Goal: Find specific page/section

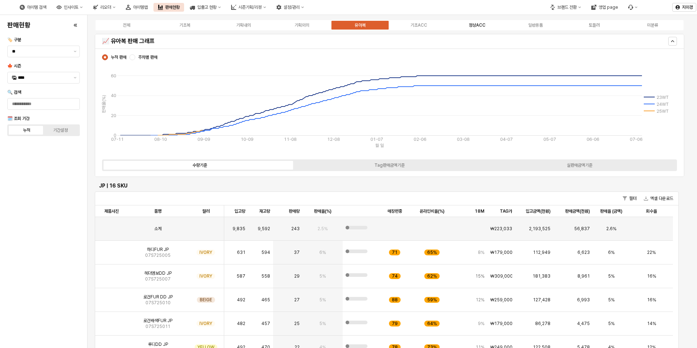
scroll to position [36, 0]
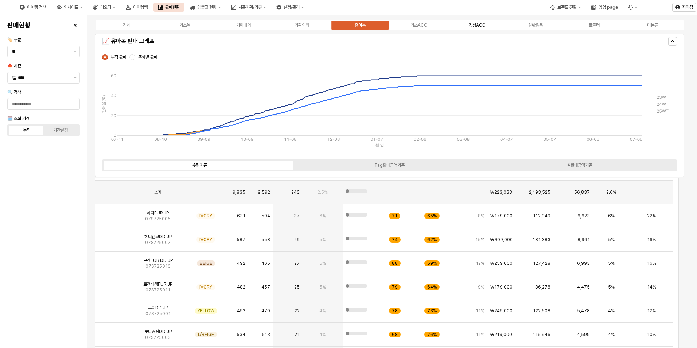
click at [481, 28] on label "정상ACC" at bounding box center [477, 25] width 58 height 7
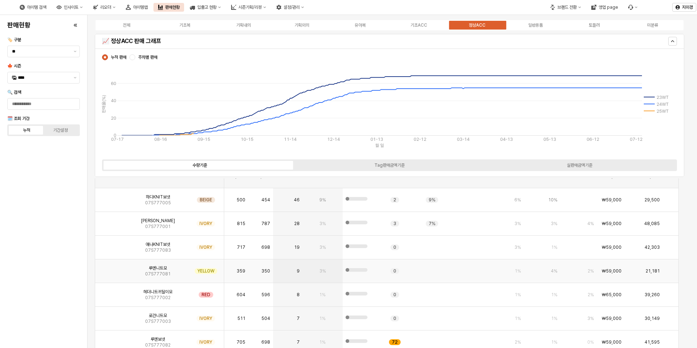
scroll to position [365, 0]
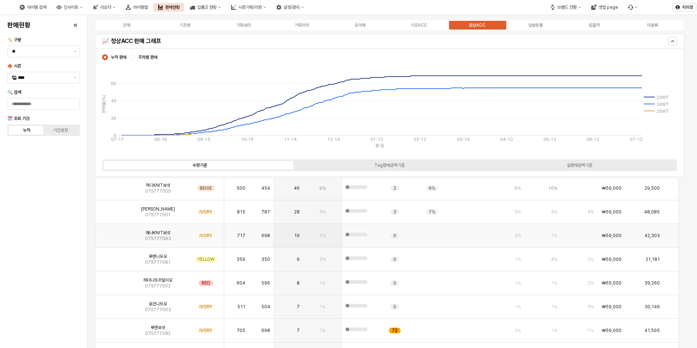
click at [112, 233] on img "App Frame" at bounding box center [112, 233] width 0 height 0
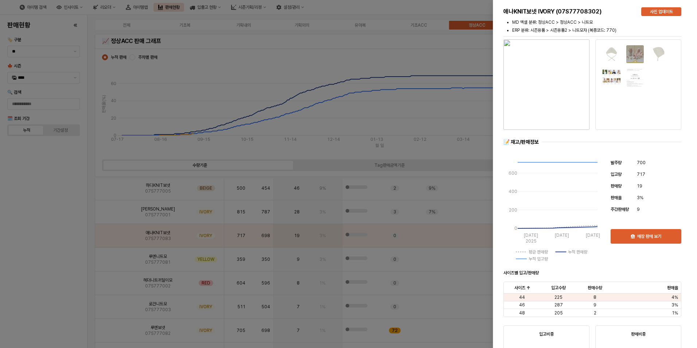
click at [58, 256] on div at bounding box center [348, 174] width 697 height 348
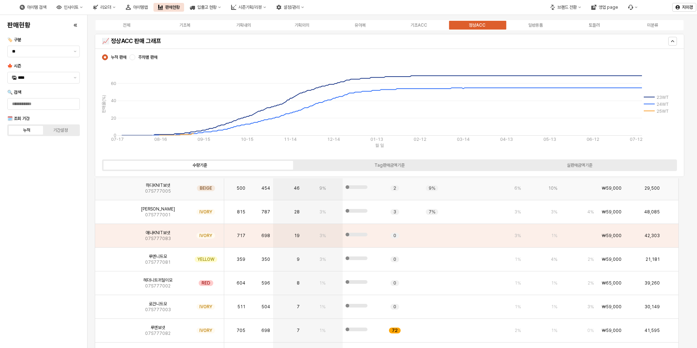
click at [112, 185] on img "App Frame" at bounding box center [112, 185] width 0 height 0
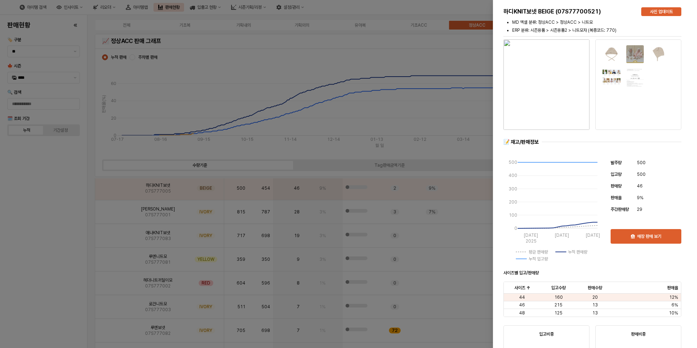
click at [65, 253] on div at bounding box center [348, 174] width 697 height 348
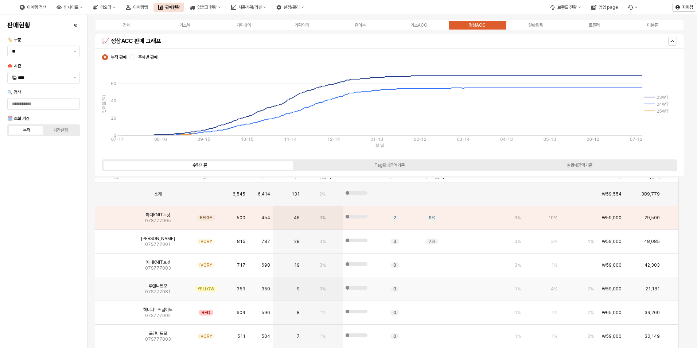
scroll to position [255, 0]
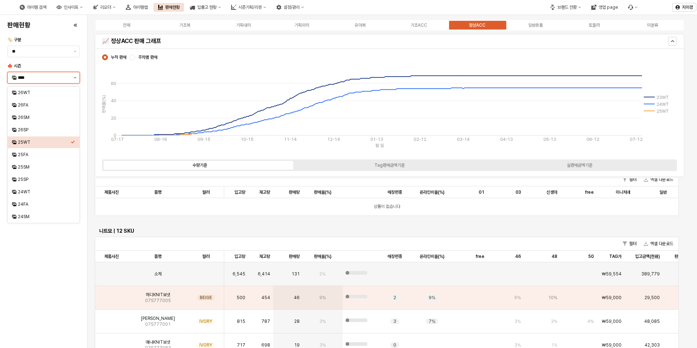
click at [75, 75] on button "제안 사항 표시" at bounding box center [75, 77] width 9 height 11
click at [36, 194] on div "24WT" at bounding box center [44, 192] width 53 height 6
type input "****"
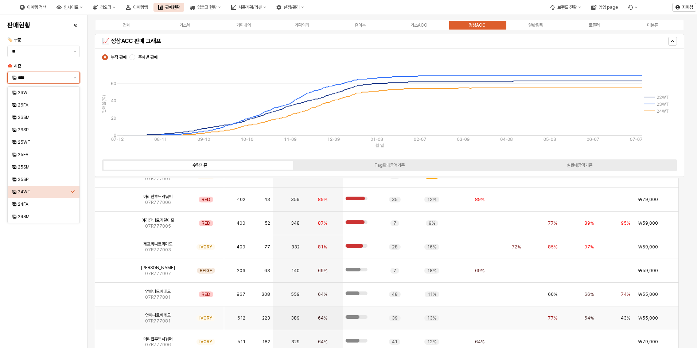
scroll to position [493, 0]
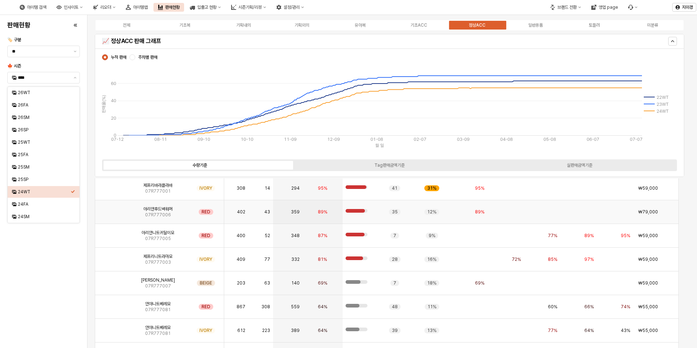
click at [112, 209] on img "App Frame" at bounding box center [112, 209] width 0 height 0
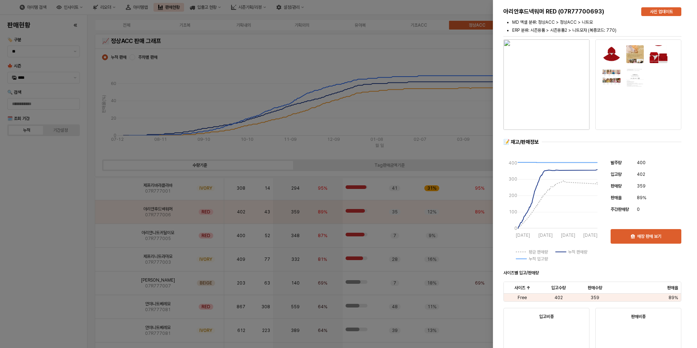
click at [60, 270] on div at bounding box center [348, 174] width 697 height 348
